Goal: Task Accomplishment & Management: Complete application form

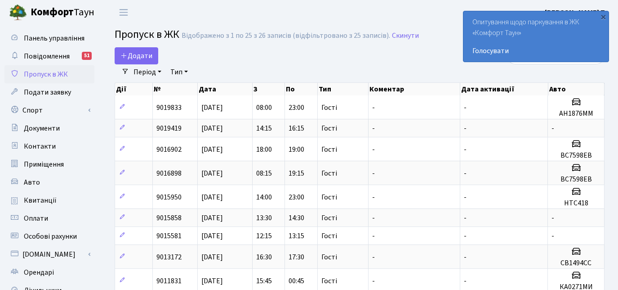
select select "25"
drag, startPoint x: 0, startPoint y: 0, endPoint x: 135, endPoint y: 60, distance: 147.6
click at [135, 60] on span "Додати" at bounding box center [137, 56] width 32 height 10
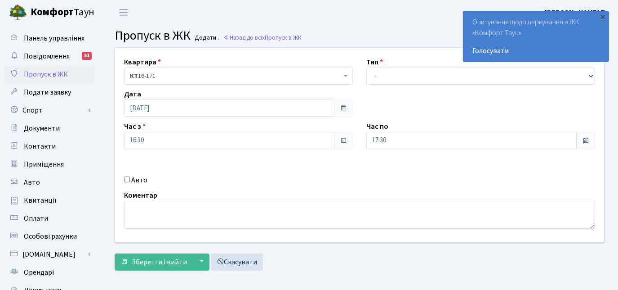
select select "2"
click at [366, 67] on select "- Доставка Таксі Гості Сервіс" at bounding box center [480, 75] width 229 height 17
click at [129, 178] on input "Авто" at bounding box center [127, 179] width 6 height 6
checkbox input "true"
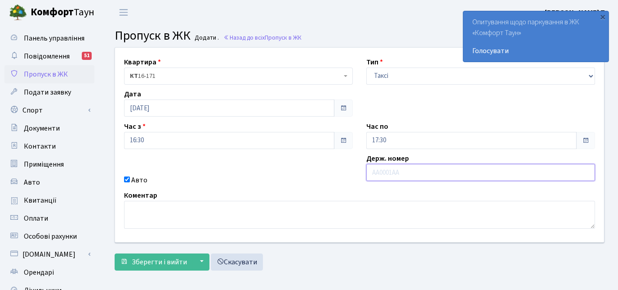
paste input "Ка2192ра"
click at [380, 172] on input "Ка2192ра" at bounding box center [480, 172] width 229 height 17
click at [404, 174] on input "КА2192ра" at bounding box center [480, 172] width 229 height 17
type input "КА2192PA"
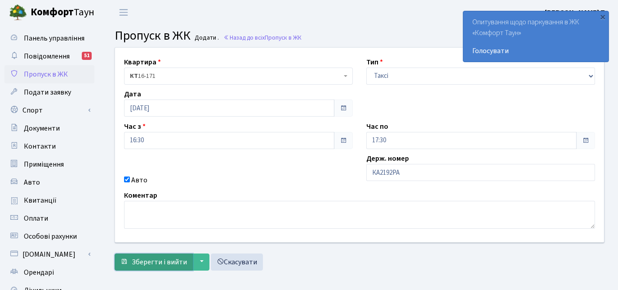
click at [134, 264] on span "Зберегти і вийти" at bounding box center [159, 262] width 55 height 10
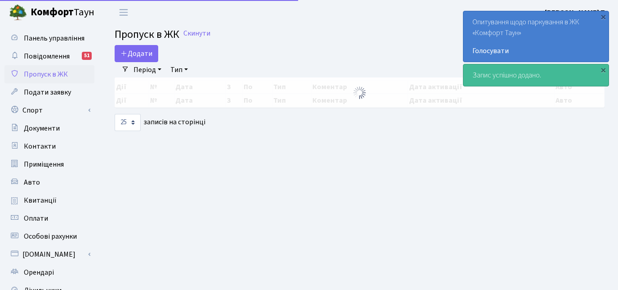
select select "25"
